Goal: Find specific page/section: Find specific page/section

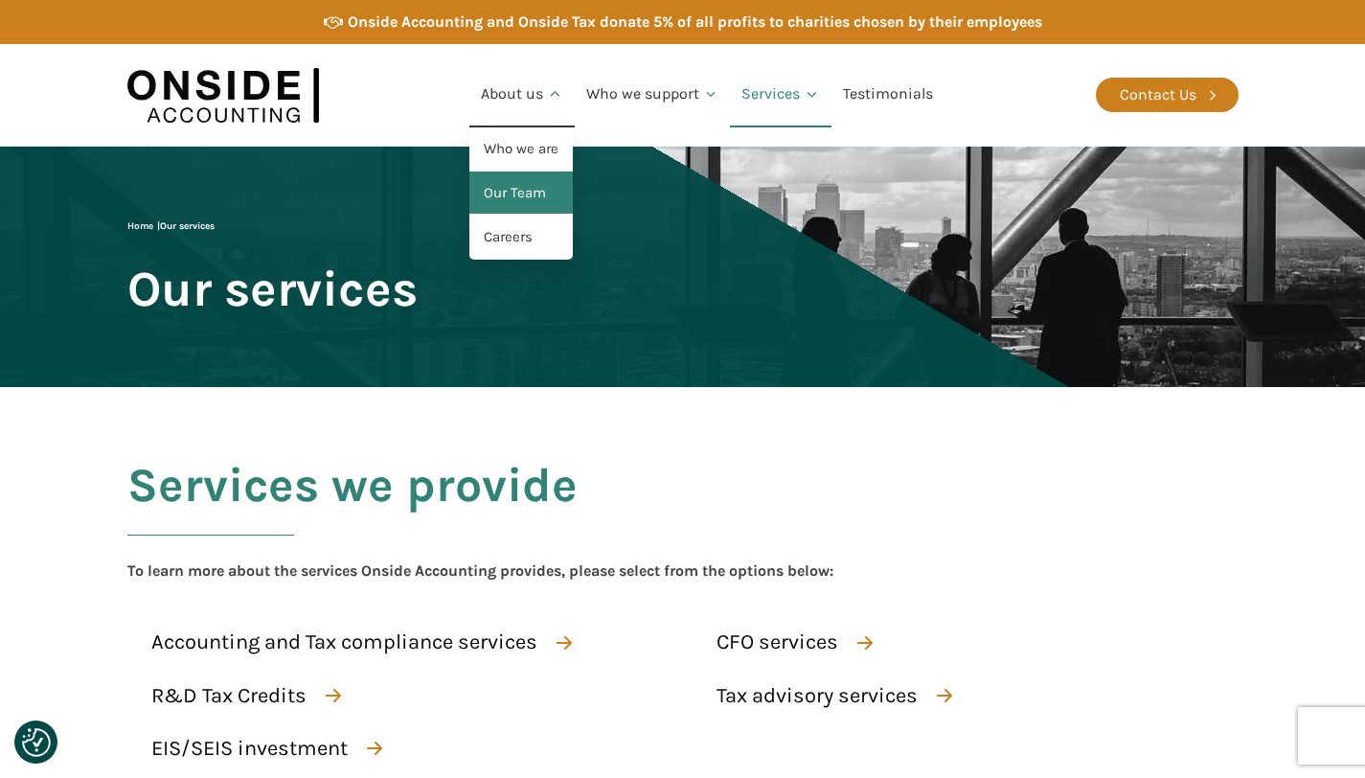
click at [503, 199] on link "Our Team" at bounding box center [520, 193] width 103 height 44
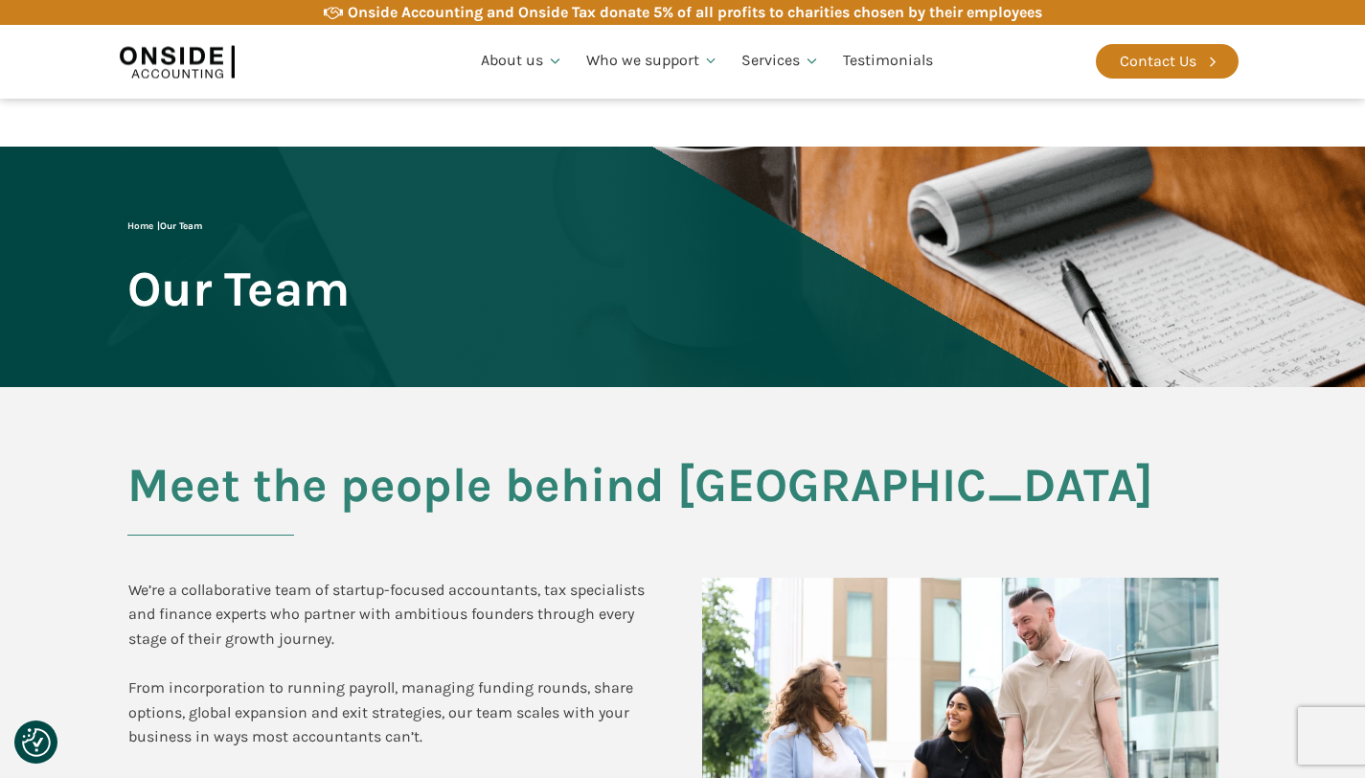
checkbox input "true"
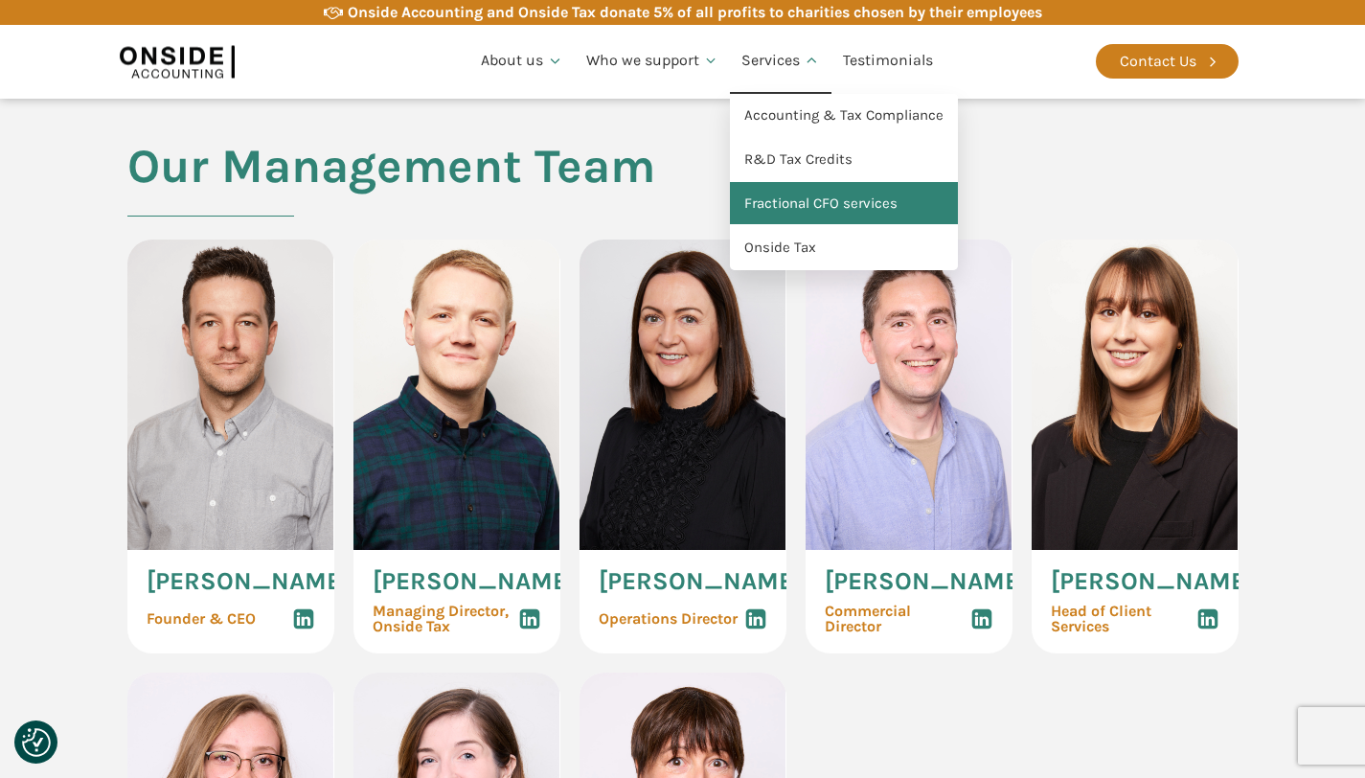
click at [760, 207] on link "Fractional CFO services" at bounding box center [844, 204] width 228 height 44
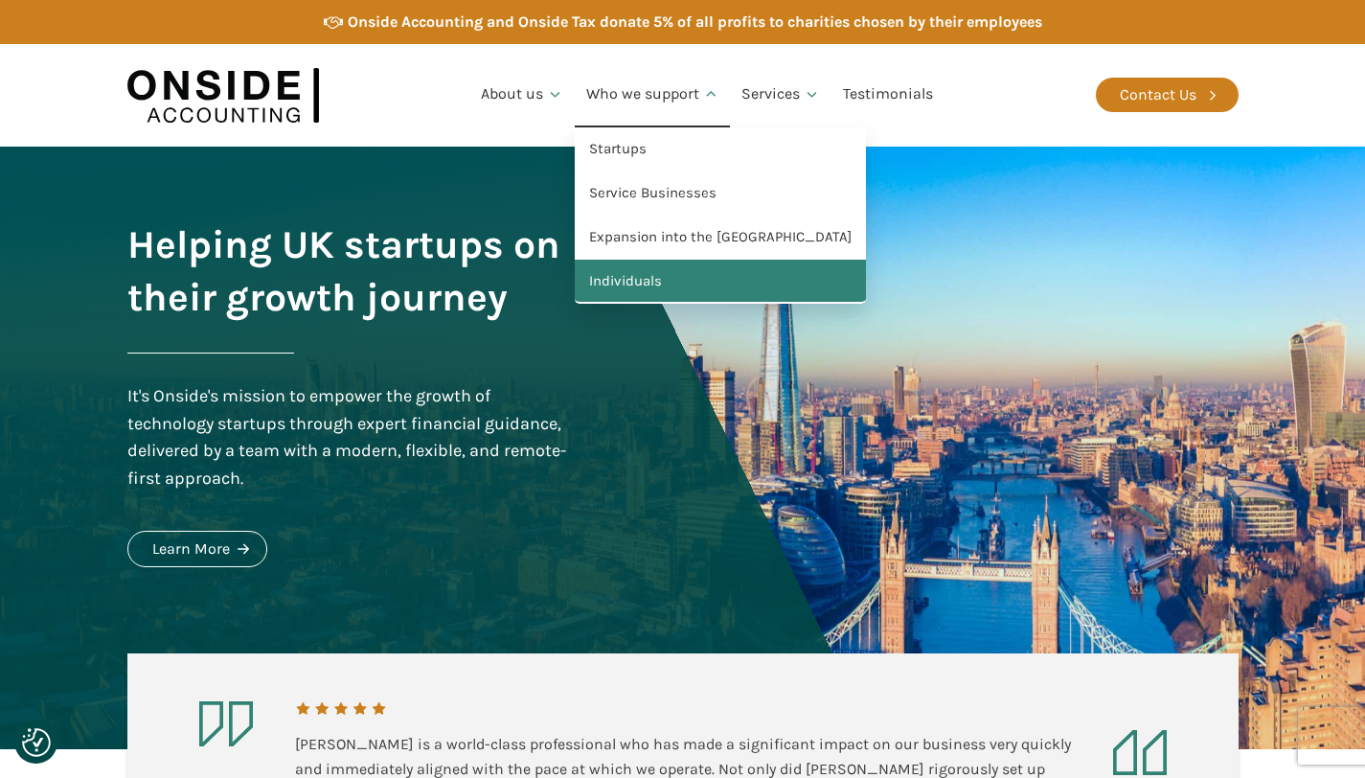
click at [666, 291] on link "Individuals" at bounding box center [720, 282] width 291 height 44
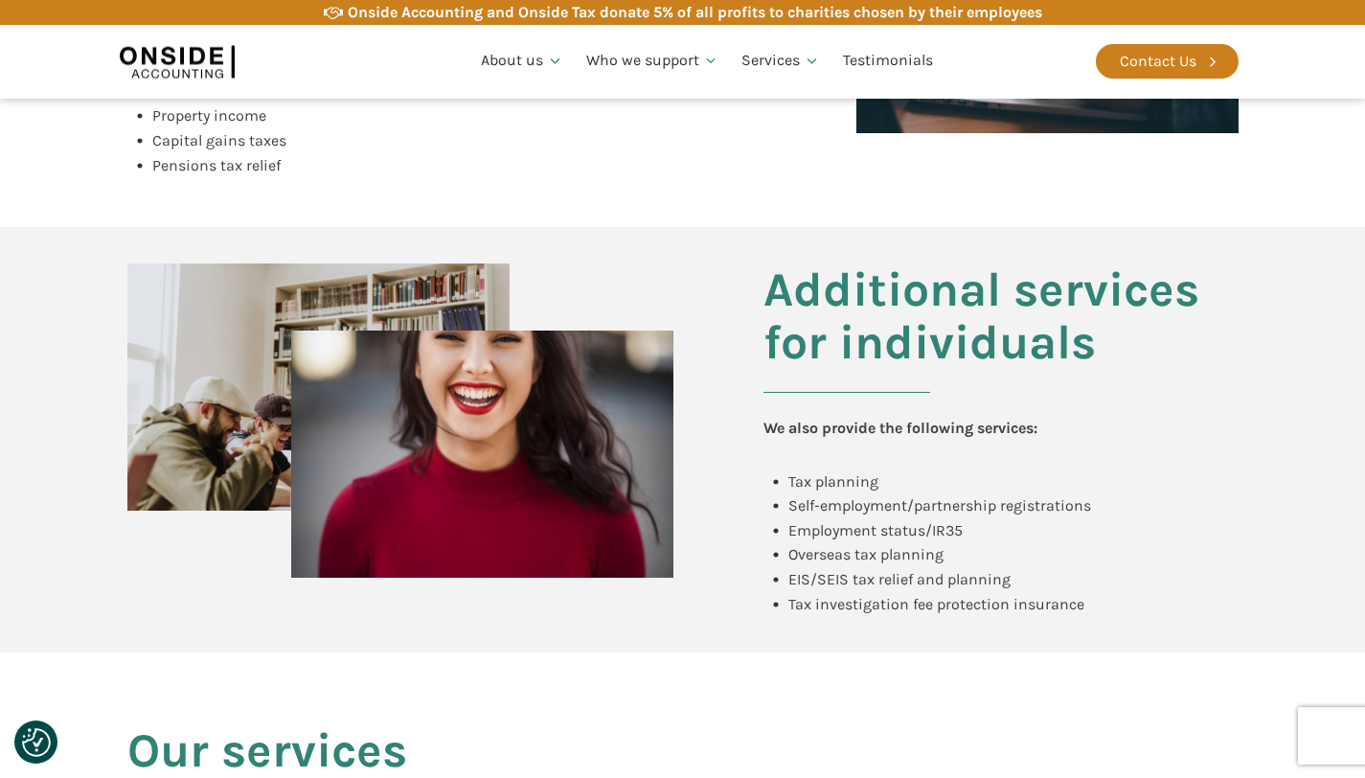
scroll to position [1131, 0]
